Goal: Book appointment/travel/reservation: Book appointment/travel/reservation

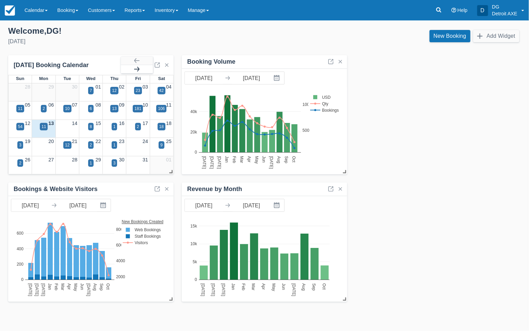
click at [140, 65] on button "button" at bounding box center [137, 69] width 32 height 8
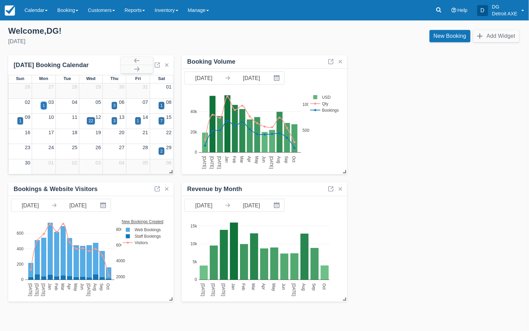
click at [43, 104] on div "1" at bounding box center [44, 105] width 2 height 6
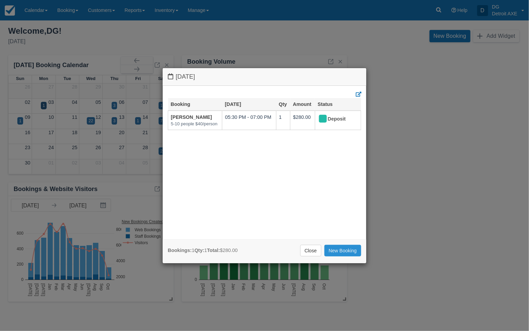
click at [341, 245] on link "New Booking" at bounding box center [342, 251] width 37 height 12
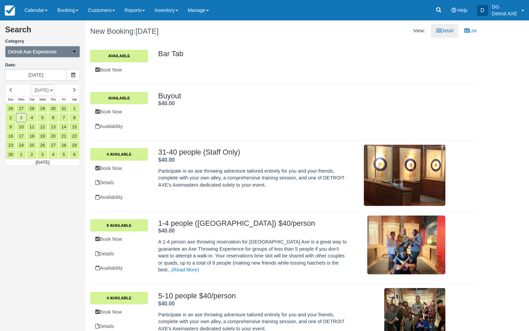
click at [74, 50] on icon "button" at bounding box center [74, 51] width 5 height 5
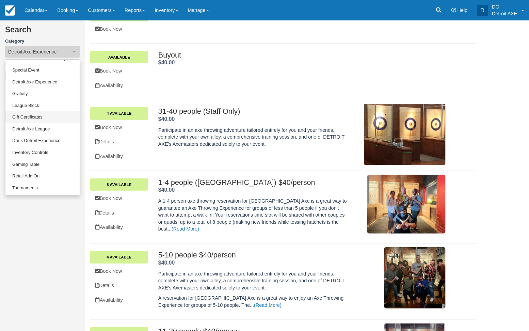
scroll to position [63, 0]
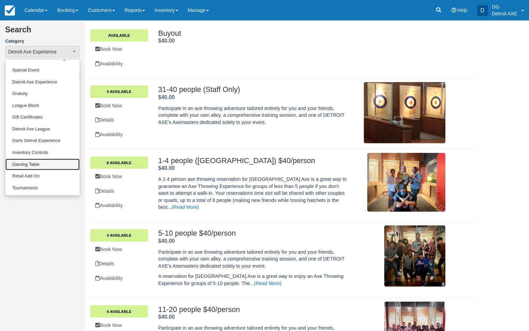
click at [42, 165] on link "Gaming Table" at bounding box center [42, 165] width 74 height 12
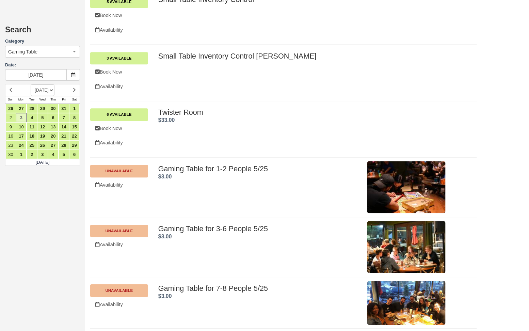
scroll to position [587, 0]
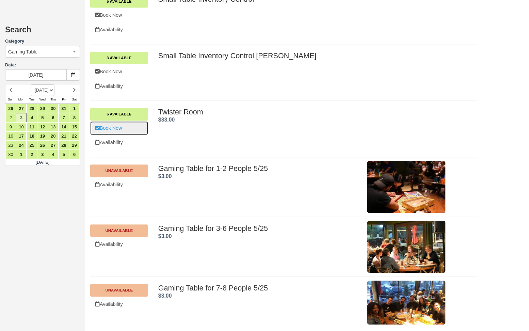
click at [124, 131] on link "Book Now" at bounding box center [119, 128] width 58 height 14
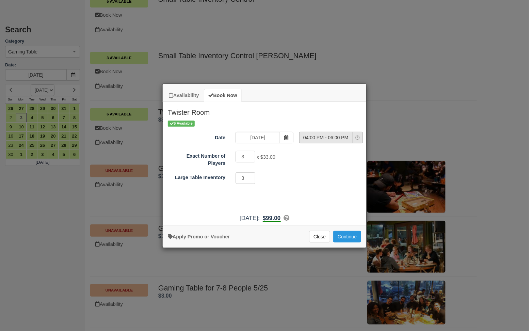
click at [359, 139] on icon "Item Modal" at bounding box center [357, 137] width 4 height 4
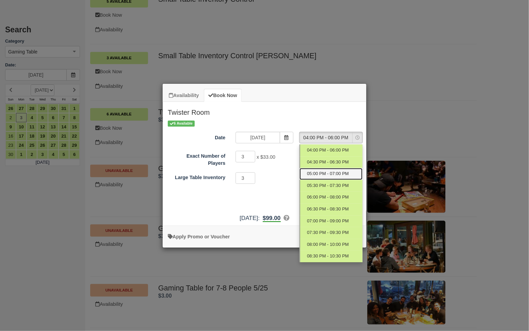
click at [336, 170] on link "05:00 PM - 07:00 PM" at bounding box center [330, 174] width 63 height 12
select select "2"
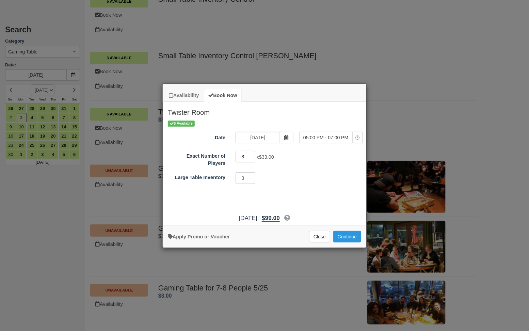
drag, startPoint x: 247, startPoint y: 156, endPoint x: 234, endPoint y: 155, distance: 12.7
click at [234, 155] on div "3 x $33.00 Required.Maximum of 18" at bounding box center [289, 157] width 119 height 13
type input "18"
click at [349, 235] on button "Continue" at bounding box center [347, 237] width 28 height 12
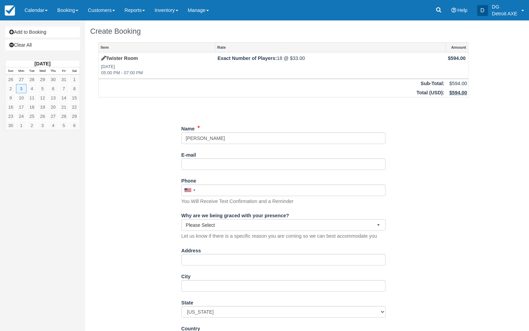
type input "Jordan Zuppke"
click at [199, 162] on input "E-mail" at bounding box center [283, 164] width 204 height 12
type input "j@zupaclaw.com"
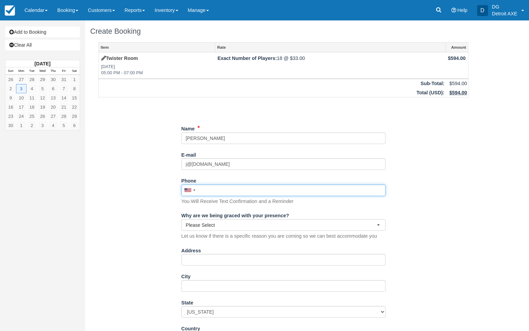
click at [203, 192] on input "Phone" at bounding box center [283, 190] width 204 height 12
paste input "Cell (248) 709-7798"
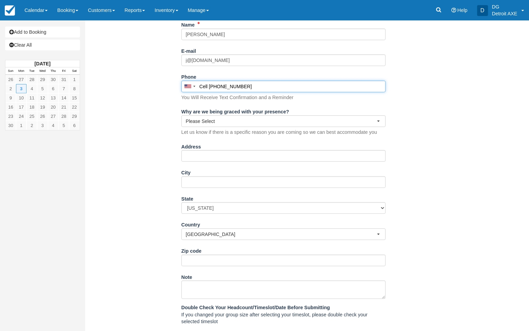
scroll to position [170, 0]
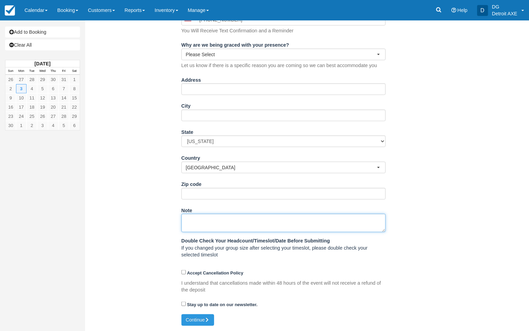
click at [200, 220] on textarea "Note" at bounding box center [283, 223] width 204 height 18
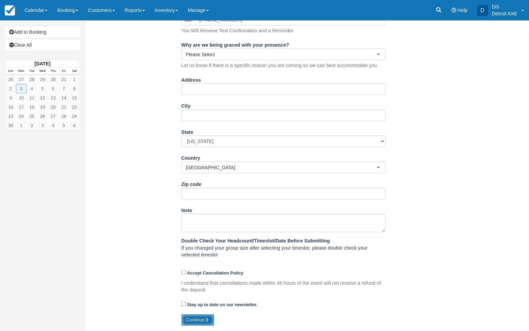
click at [201, 321] on button "Continue" at bounding box center [197, 320] width 33 height 12
type input "+12487097798"
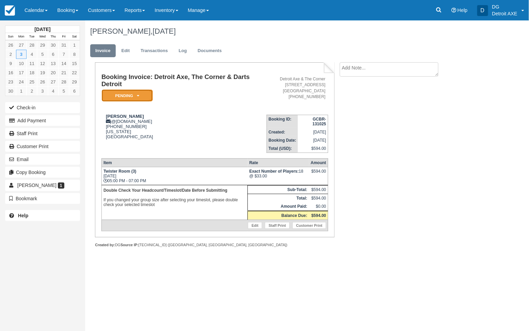
click at [138, 97] on icon at bounding box center [138, 96] width 2 height 4
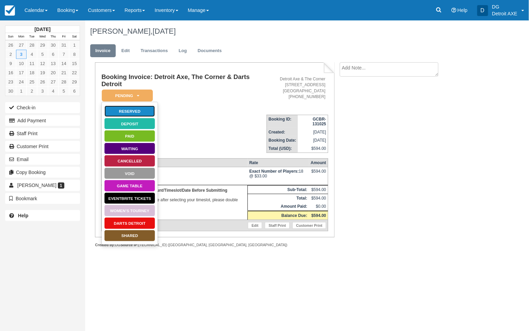
click at [134, 111] on link "Reserved" at bounding box center [129, 111] width 51 height 12
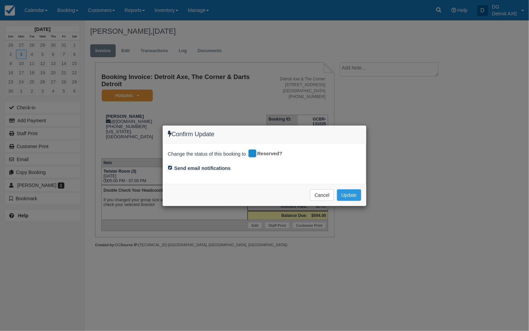
click at [171, 167] on input "Send email notifications" at bounding box center [170, 167] width 4 height 4
checkbox input "false"
click at [349, 195] on button "Update" at bounding box center [349, 195] width 24 height 12
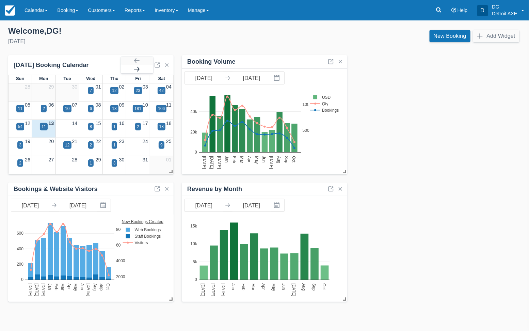
click at [138, 69] on button "button" at bounding box center [137, 69] width 32 height 8
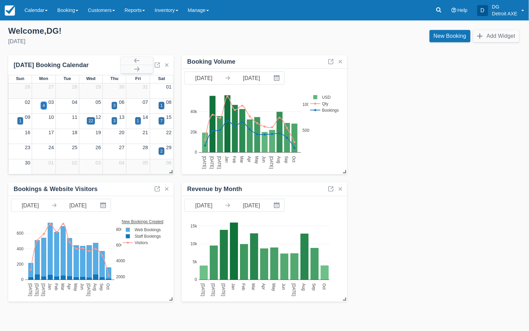
click at [42, 106] on div "4" at bounding box center [44, 105] width 6 height 7
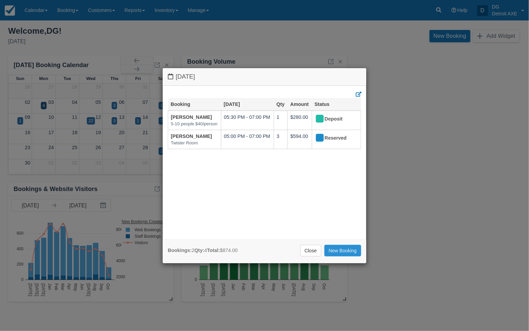
click at [345, 251] on link "New Booking" at bounding box center [342, 251] width 37 height 12
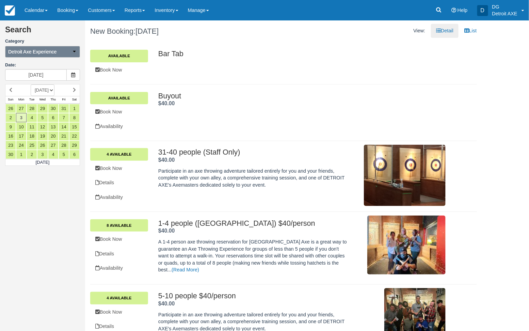
click at [76, 51] on icon "button" at bounding box center [74, 51] width 5 height 5
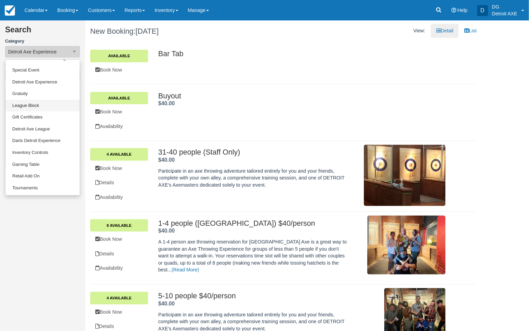
scroll to position [14, 0]
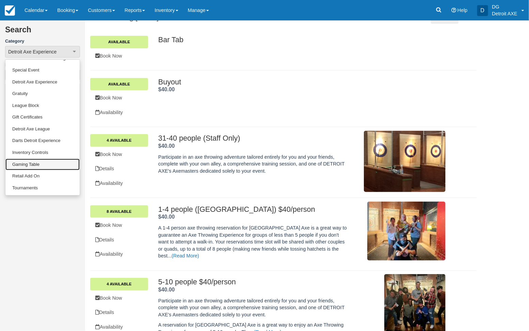
click at [34, 169] on link "Gaming Table" at bounding box center [42, 165] width 74 height 12
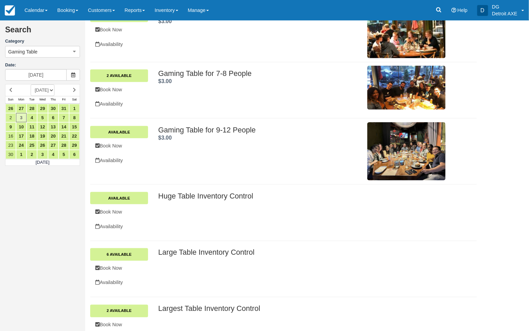
scroll to position [265, 0]
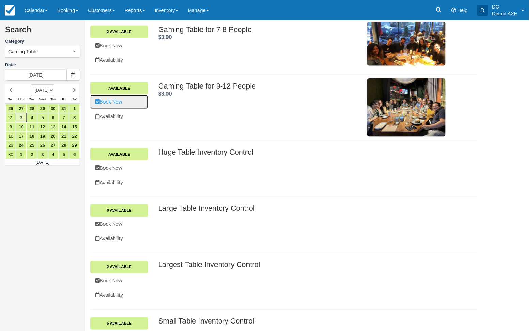
click at [118, 103] on link "Book Now" at bounding box center [119, 102] width 58 height 14
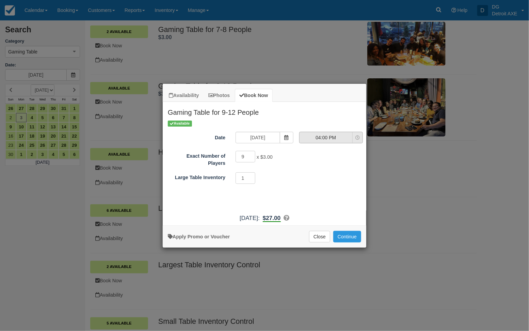
click at [356, 139] on icon "Item Modal" at bounding box center [357, 137] width 4 height 4
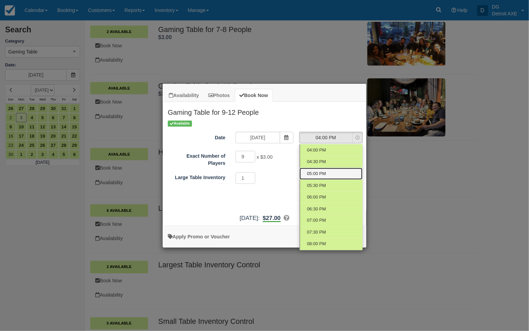
click at [324, 171] on span "05:00 PM" at bounding box center [316, 173] width 19 height 6
select select "2"
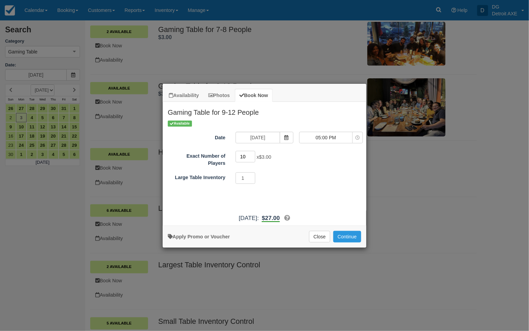
click at [254, 155] on input "10" at bounding box center [245, 157] width 20 height 12
click at [254, 155] on input "11" at bounding box center [245, 157] width 20 height 12
type input "12"
click at [254, 155] on input "12" at bounding box center [245, 157] width 20 height 12
click at [341, 235] on button "Continue" at bounding box center [347, 237] width 28 height 12
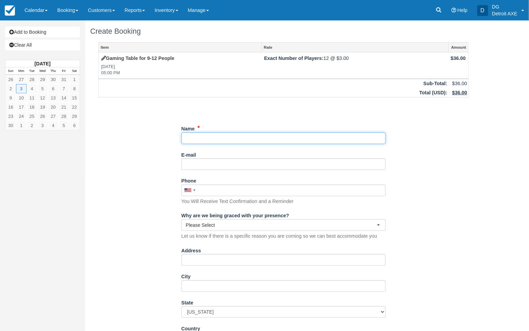
click at [201, 139] on input "Name" at bounding box center [283, 138] width 204 height 12
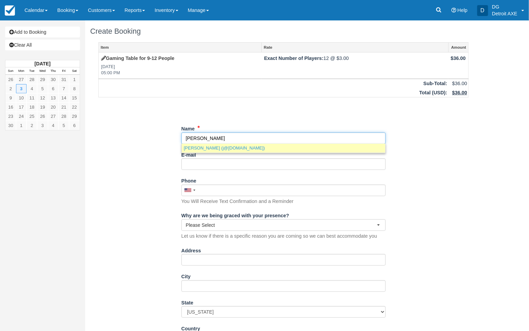
click at [237, 147] on link "Jordan Zuppke (j@zupaclaw.com)" at bounding box center [283, 148] width 203 height 9
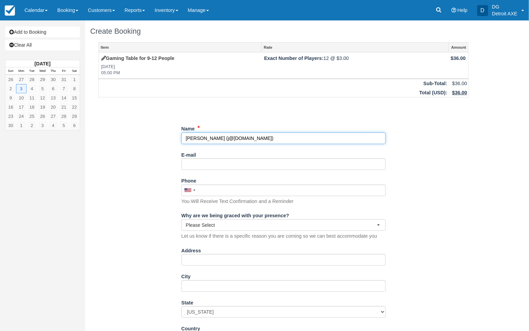
type input "[PERSON_NAME]"
type input "j@[DOMAIN_NAME]"
type input "+12487097798"
select select "MI"
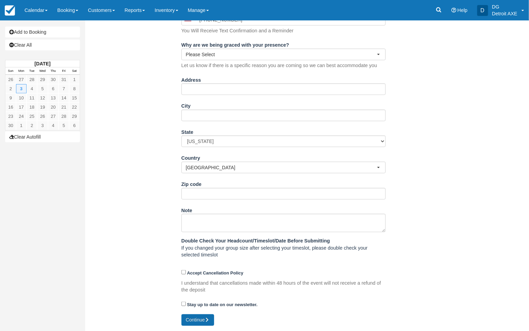
type input "[PERSON_NAME]"
click at [199, 321] on button "Continue" at bounding box center [197, 320] width 33 height 12
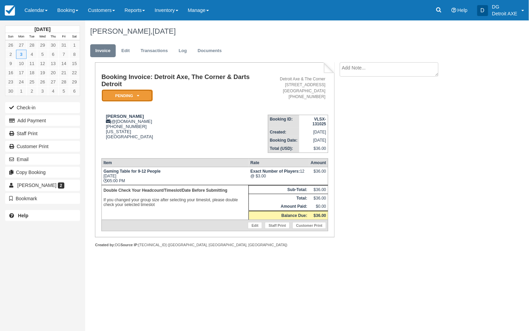
click at [136, 95] on em "Pending" at bounding box center [127, 95] width 51 height 12
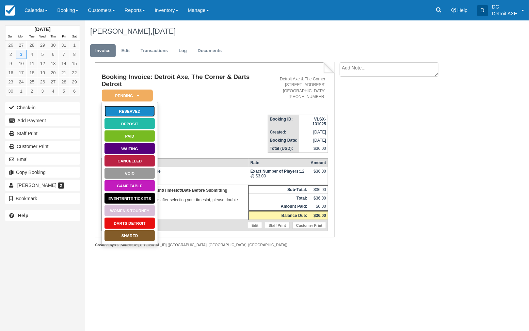
click at [128, 110] on link "Reserved" at bounding box center [129, 111] width 51 height 12
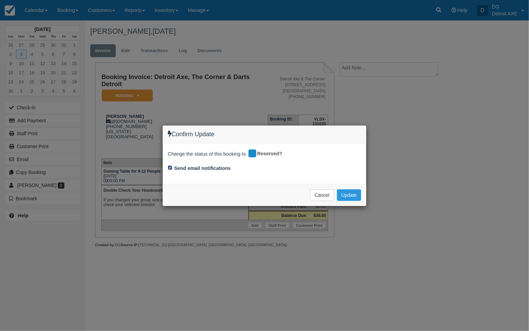
click at [171, 168] on input "Send email notifications" at bounding box center [170, 167] width 4 height 4
checkbox input "false"
click at [345, 194] on button "Update" at bounding box center [349, 195] width 24 height 12
